Goal: Transaction & Acquisition: Book appointment/travel/reservation

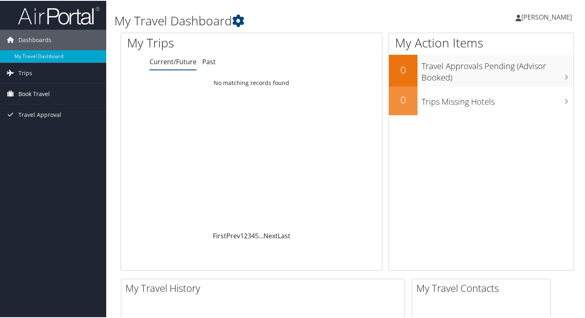
click at [37, 93] on span "Book Travel" at bounding box center [33, 93] width 31 height 20
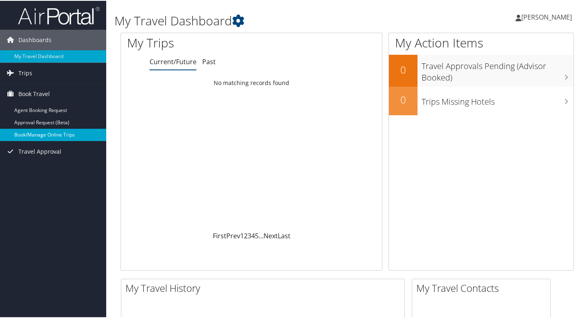
click at [44, 132] on link "Book/Manage Online Trips" at bounding box center [53, 134] width 106 height 12
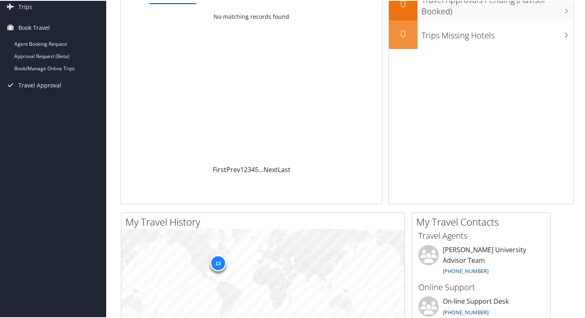
scroll to position [55, 0]
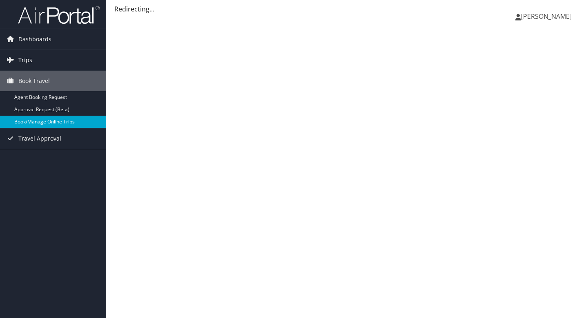
click at [70, 120] on link "Book/Manage Online Trips" at bounding box center [53, 122] width 106 height 12
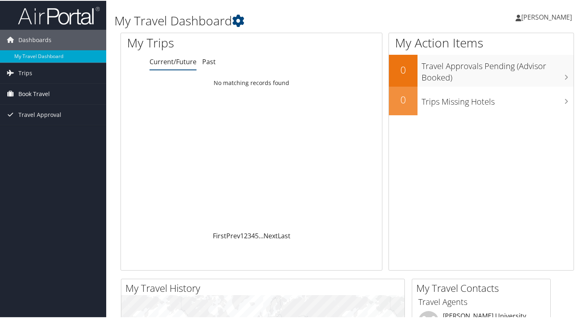
click at [39, 92] on span "Book Travel" at bounding box center [33, 93] width 31 height 20
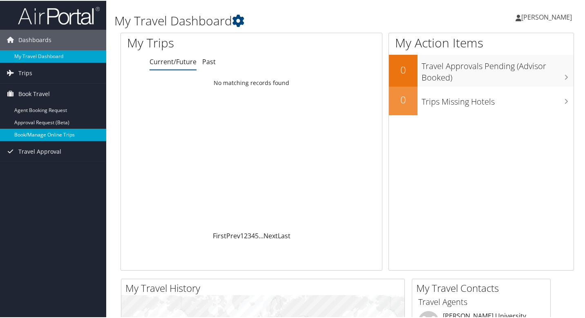
click at [41, 131] on link "Book/Manage Online Trips" at bounding box center [53, 134] width 106 height 12
